Goal: Transaction & Acquisition: Obtain resource

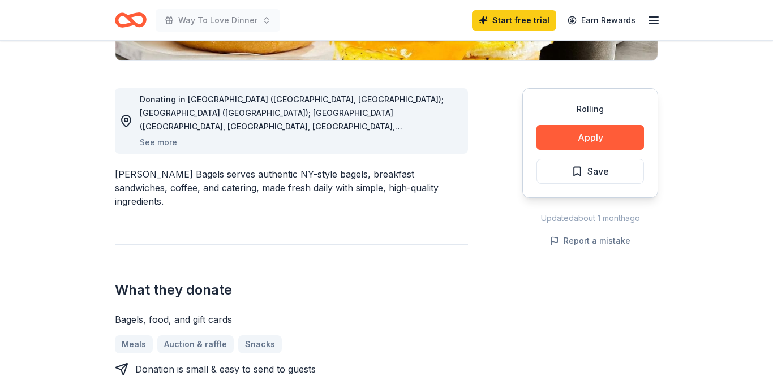
scroll to position [285, 0]
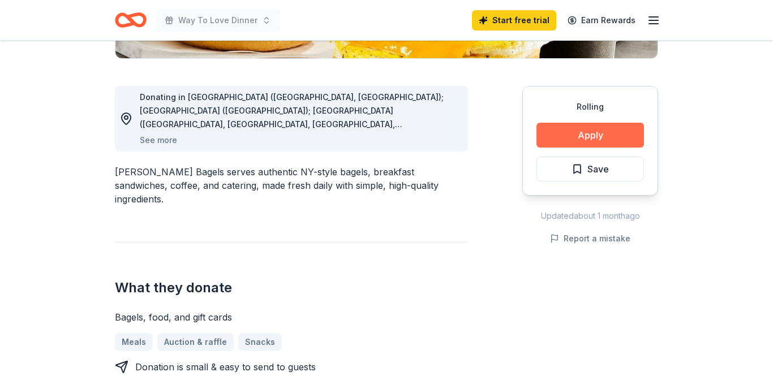
click at [606, 131] on button "Apply" at bounding box center [591, 135] width 108 height 25
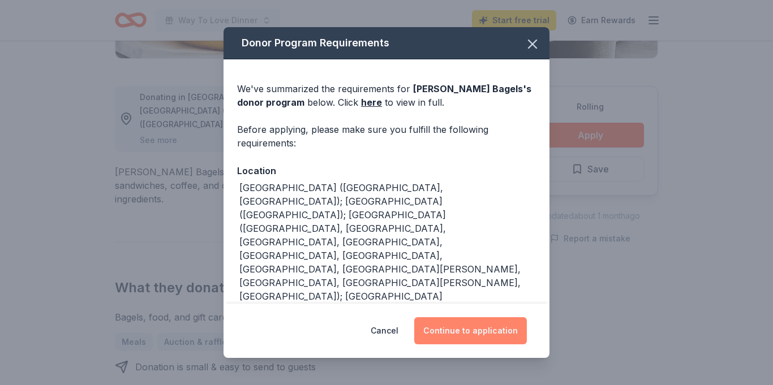
click at [491, 331] on button "Continue to application" at bounding box center [470, 330] width 113 height 27
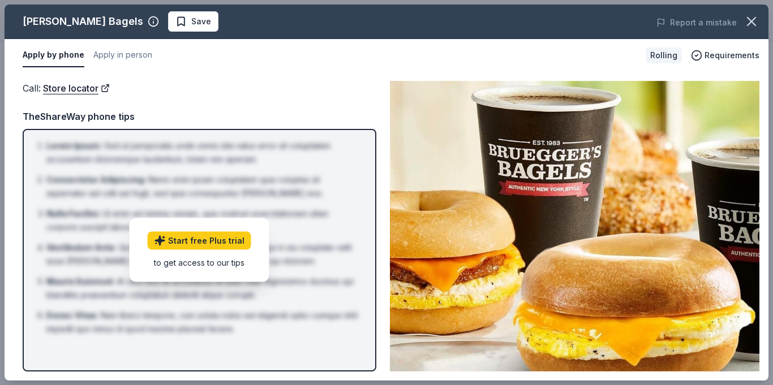
click at [58, 59] on button "Apply by phone" at bounding box center [54, 56] width 62 height 24
click at [121, 55] on button "Apply in person" at bounding box center [122, 56] width 59 height 24
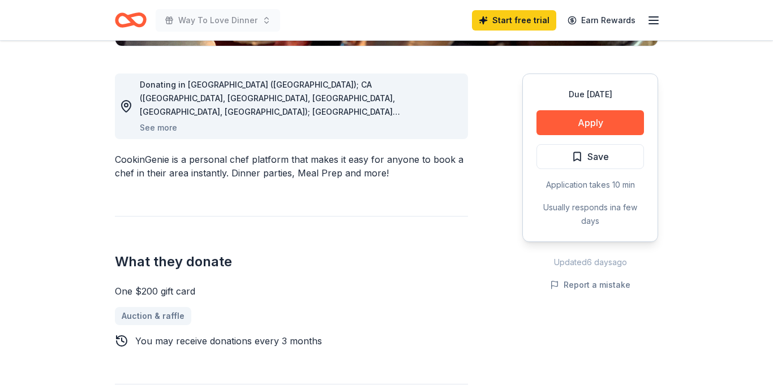
scroll to position [298, 0]
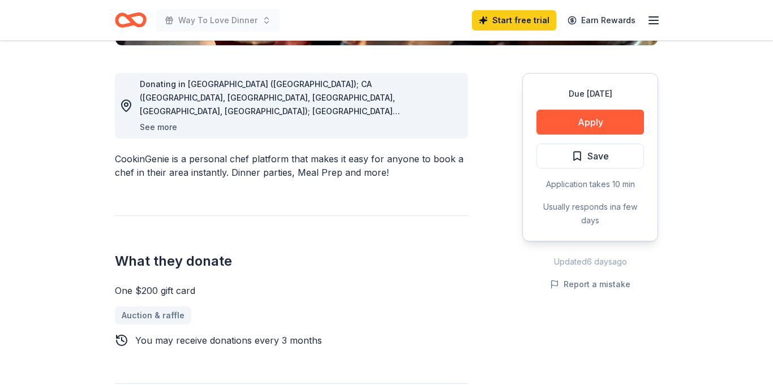
click at [153, 127] on button "See more" at bounding box center [158, 128] width 37 height 14
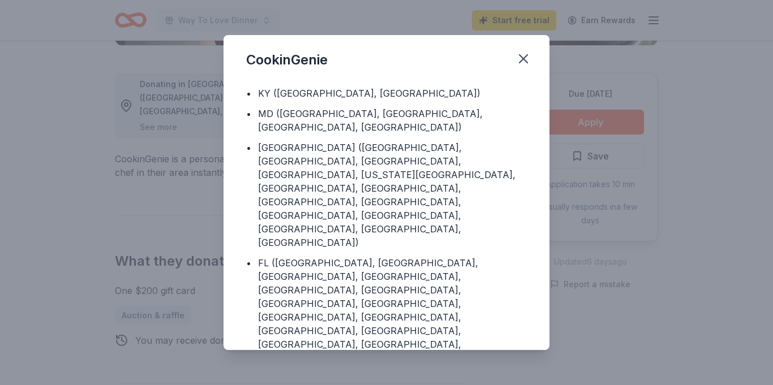
scroll to position [151, 0]
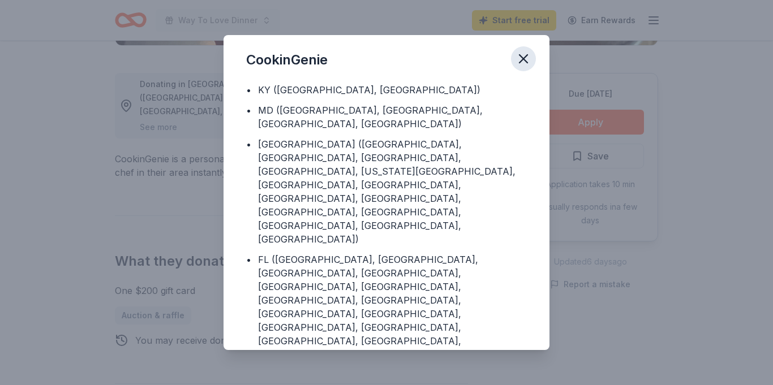
click at [527, 58] on icon "button" at bounding box center [524, 59] width 16 height 16
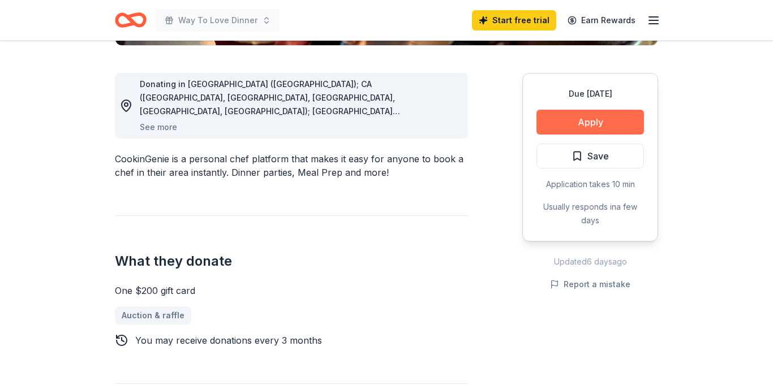
click at [594, 121] on button "Apply" at bounding box center [591, 122] width 108 height 25
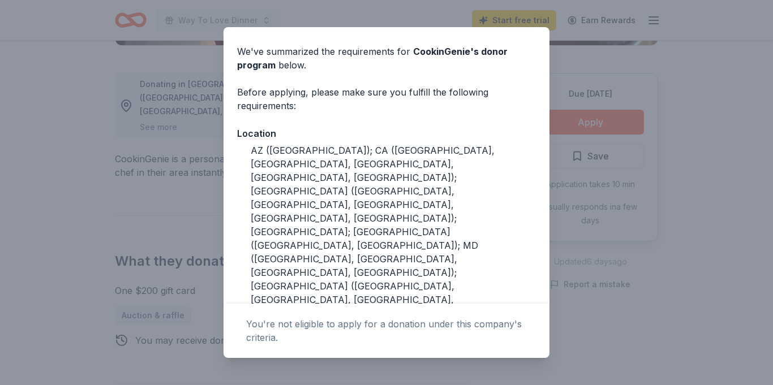
scroll to position [0, 0]
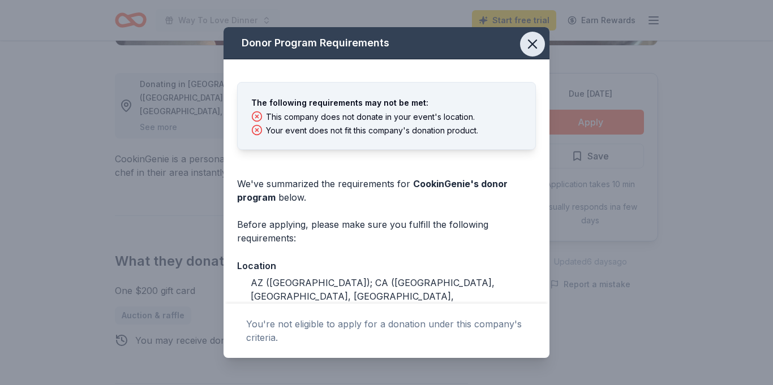
click at [533, 46] on icon "button" at bounding box center [533, 44] width 8 height 8
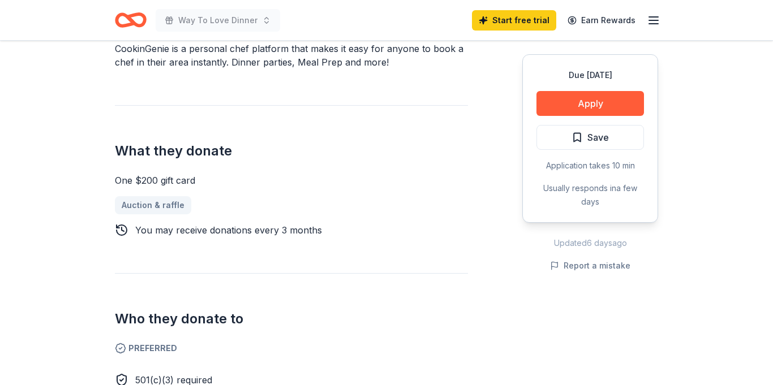
scroll to position [401, 0]
